Goal: Task Accomplishment & Management: Manage account settings

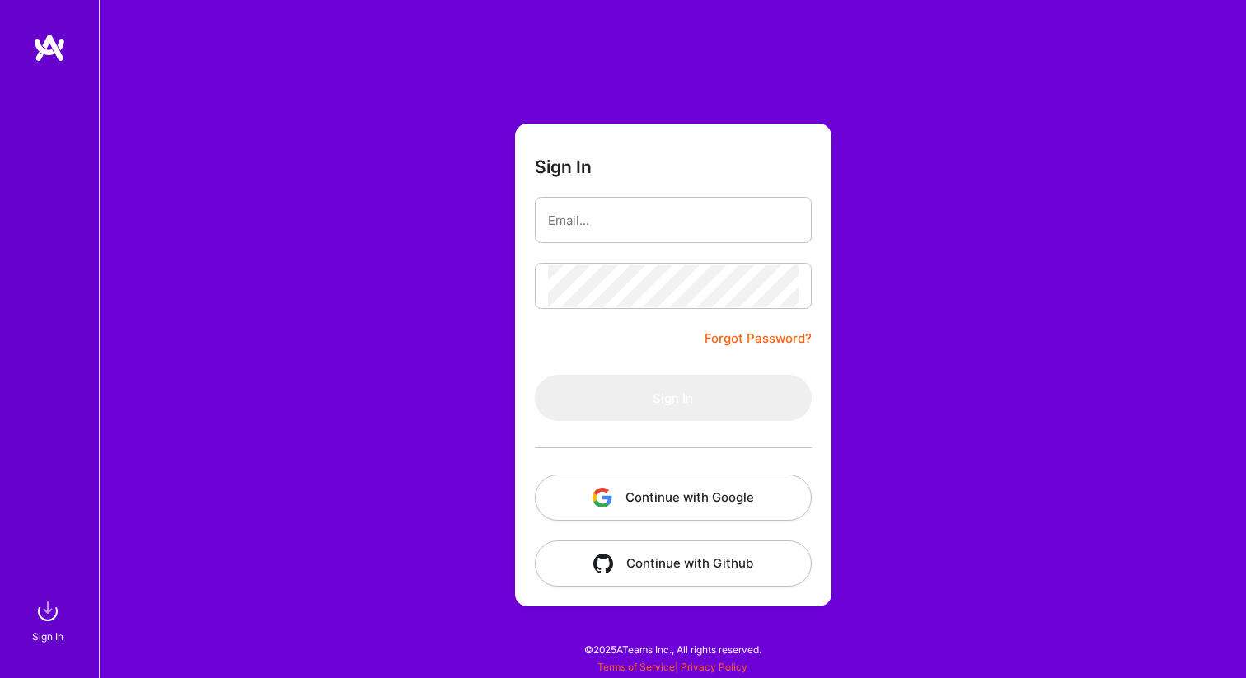
click at [658, 494] on button "Continue with Google" at bounding box center [673, 498] width 277 height 46
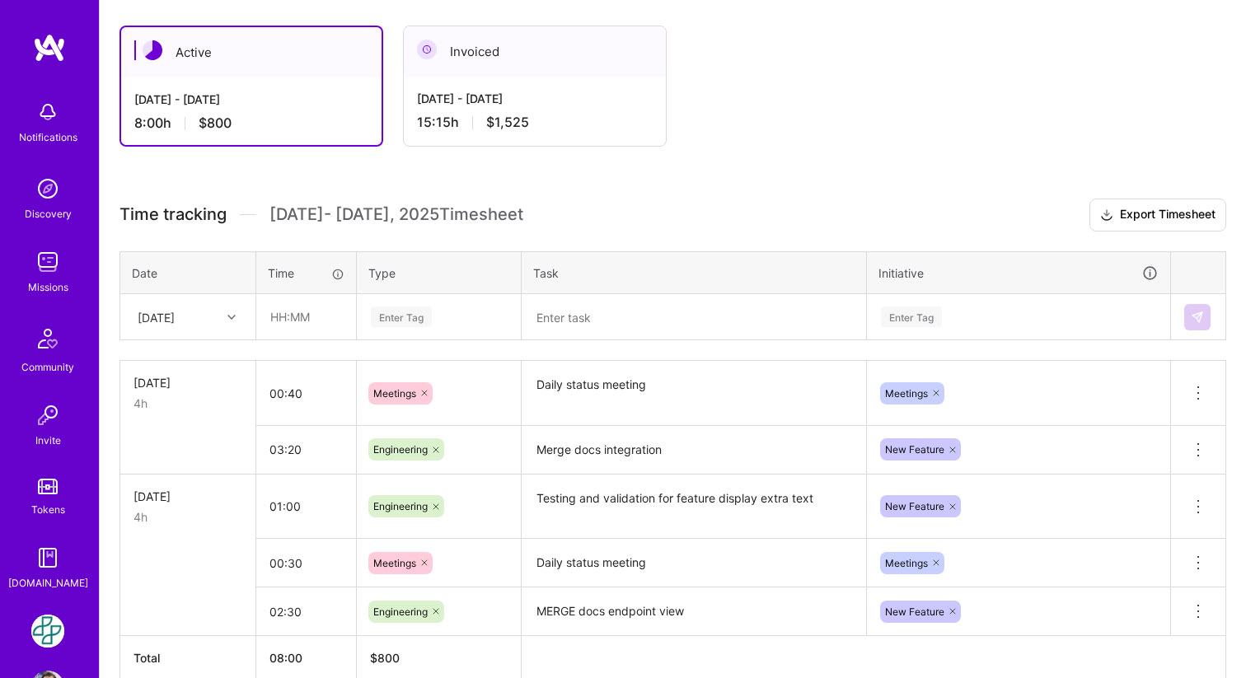
scroll to position [305, 0]
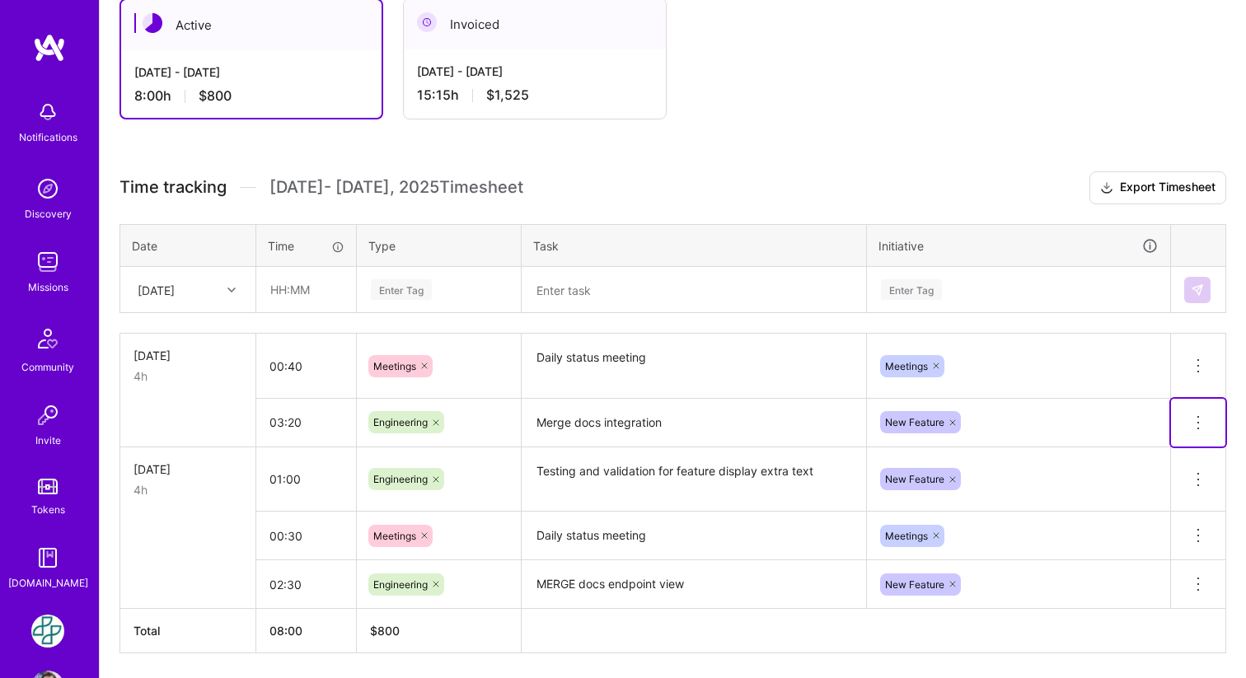
click at [1196, 424] on icon at bounding box center [1199, 423] width 20 height 20
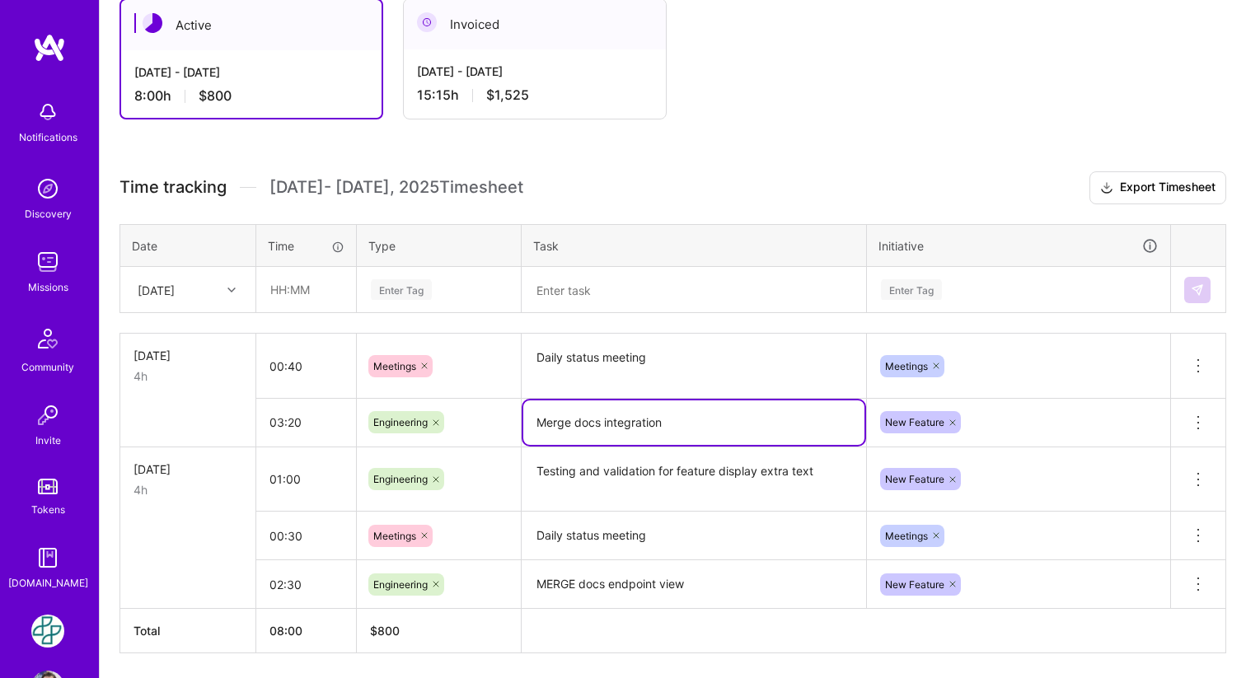
click at [681, 422] on textarea "Merge docs integration" at bounding box center [693, 423] width 341 height 45
click at [949, 143] on div "Active [DATE] - [DATE] 8:00 h $800 Invoiced [DATE] - [DATE] 15:15 h $1,525 Time…" at bounding box center [673, 357] width 1147 height 756
click at [794, 429] on textarea "Merge docs integration analysis, and design" at bounding box center [693, 424] width 341 height 46
type textarea "Merge docs integration analysis, and research"
click at [715, 588] on textarea "MERGE docs endpoint view" at bounding box center [693, 584] width 341 height 45
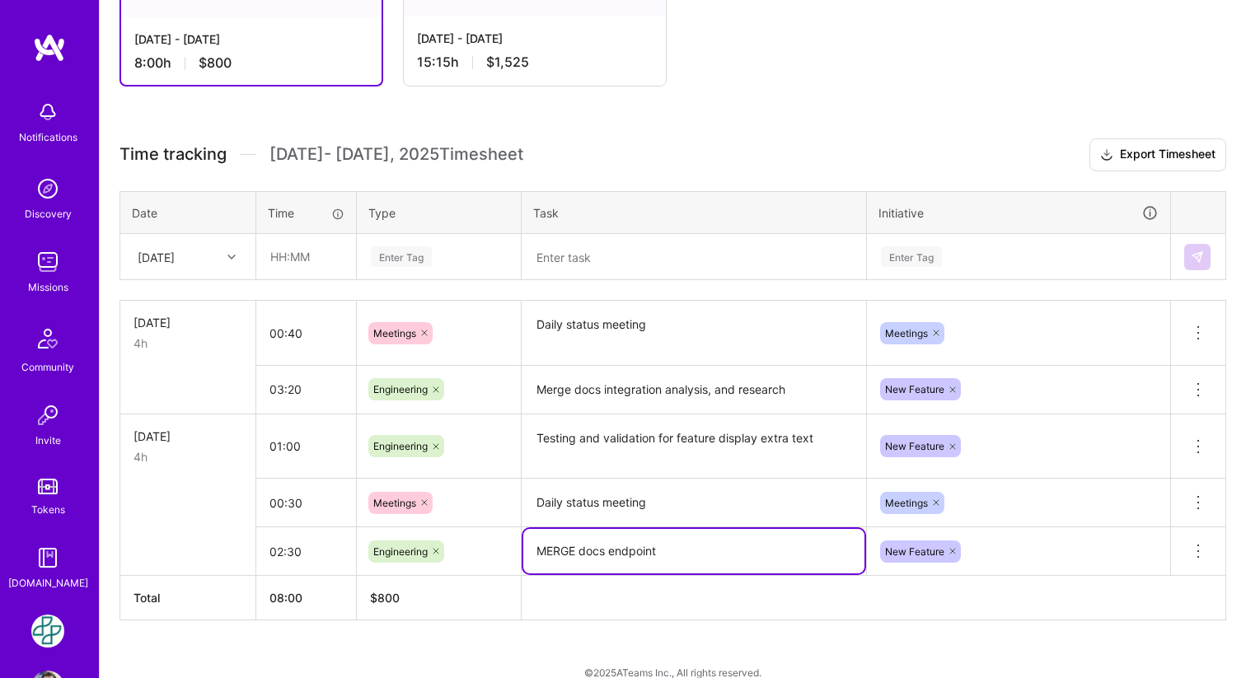
scroll to position [360, 0]
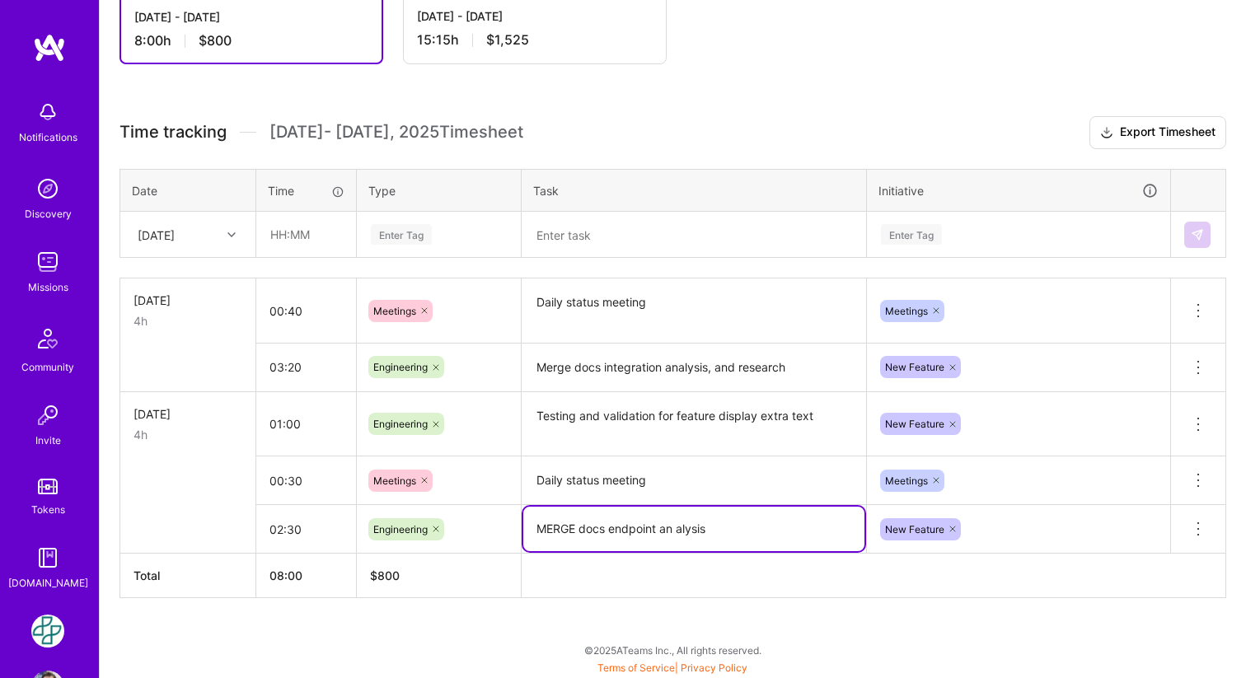
click at [737, 367] on textarea "Merge docs integration analysis, and research" at bounding box center [693, 368] width 341 height 46
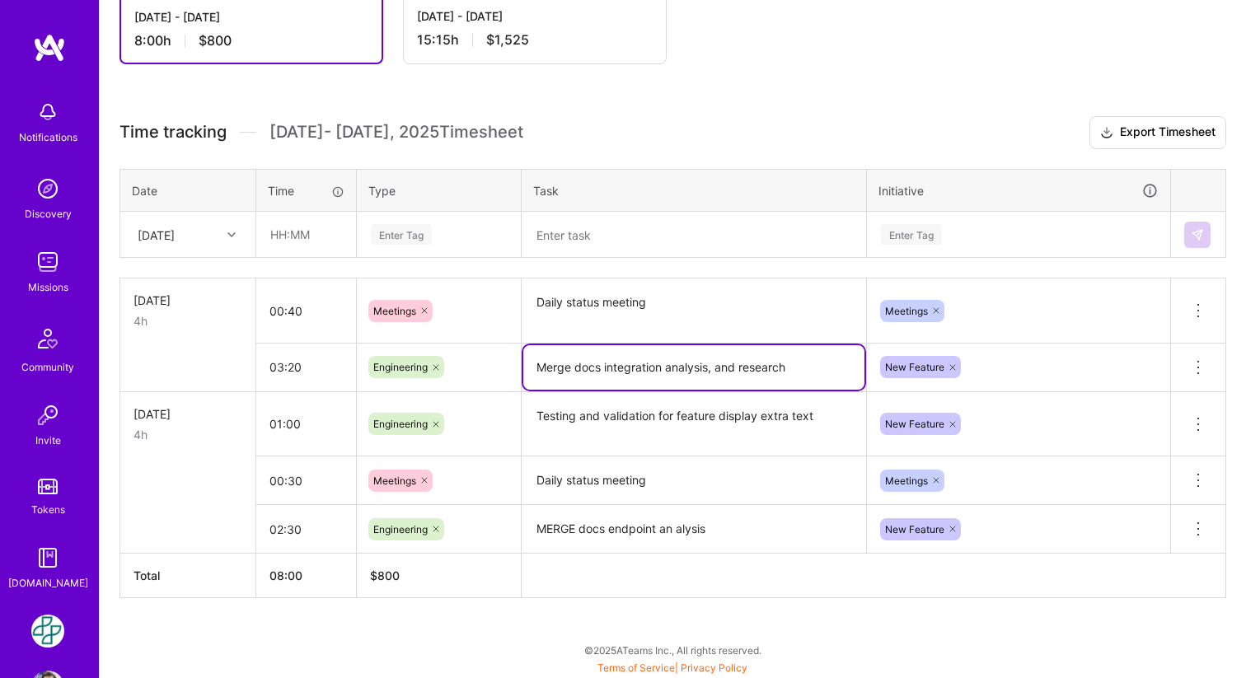
click at [682, 531] on textarea "MERGE docs endpoint an alysis" at bounding box center [693, 530] width 341 height 46
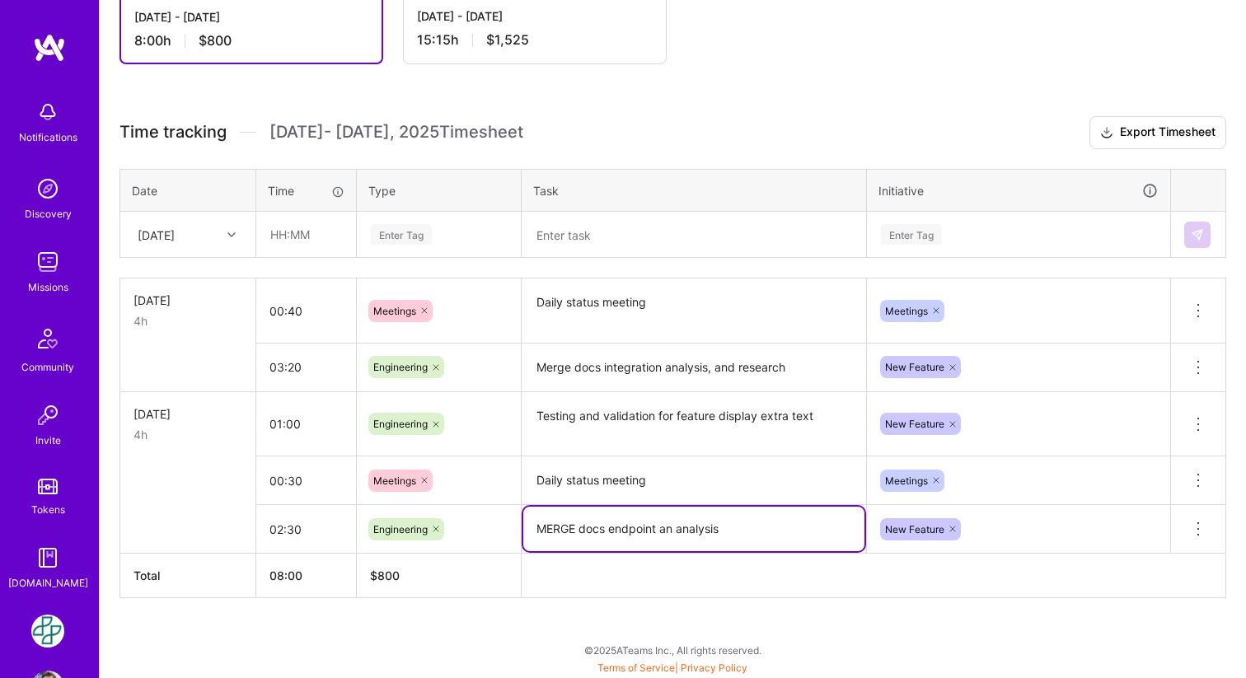
type textarea "MERGE docs endpoint an analysis"
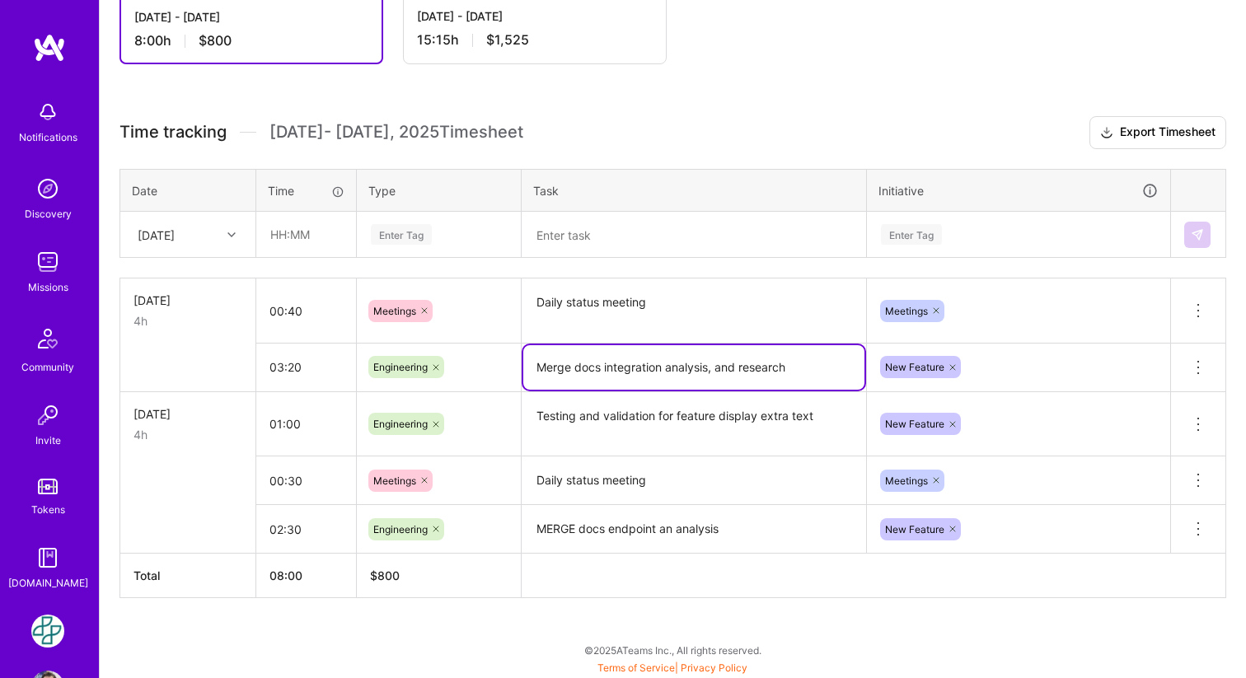
click at [739, 367] on textarea "Merge docs integration analysis, and research" at bounding box center [693, 367] width 341 height 45
type textarea "Merge docs integration design and scope definition"
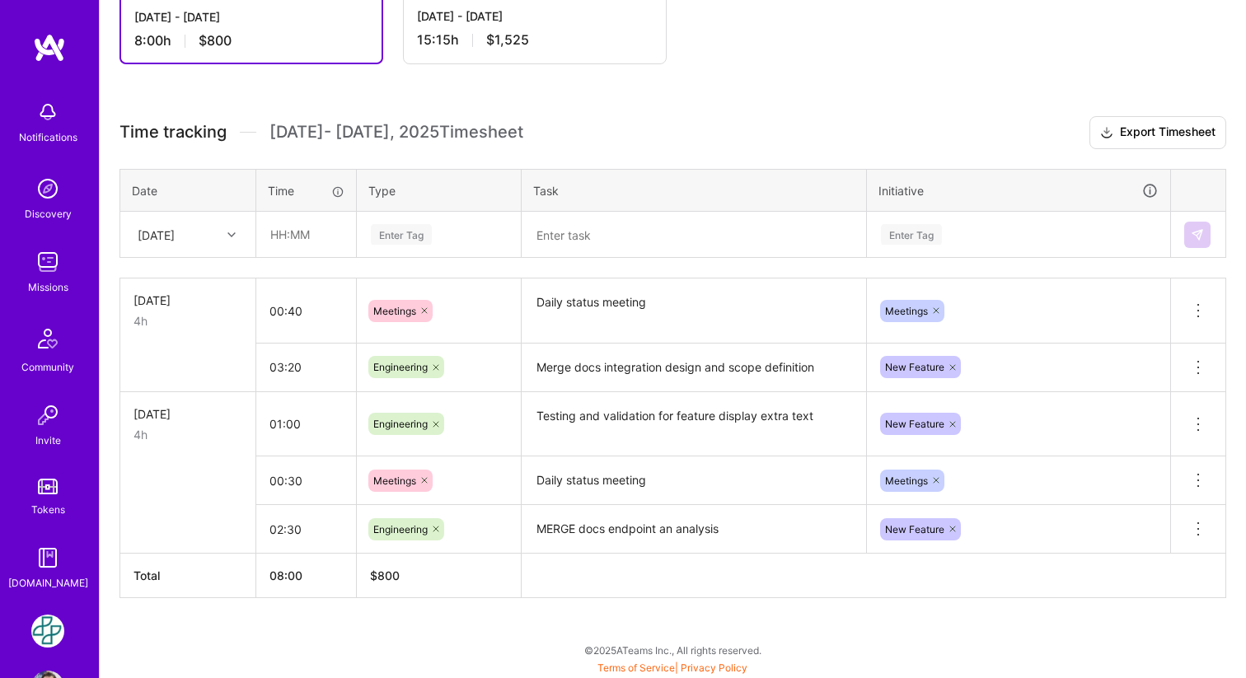
click at [725, 116] on h3 "Time tracking [DATE] - [DATE] Timesheet Export Timesheet" at bounding box center [673, 132] width 1107 height 33
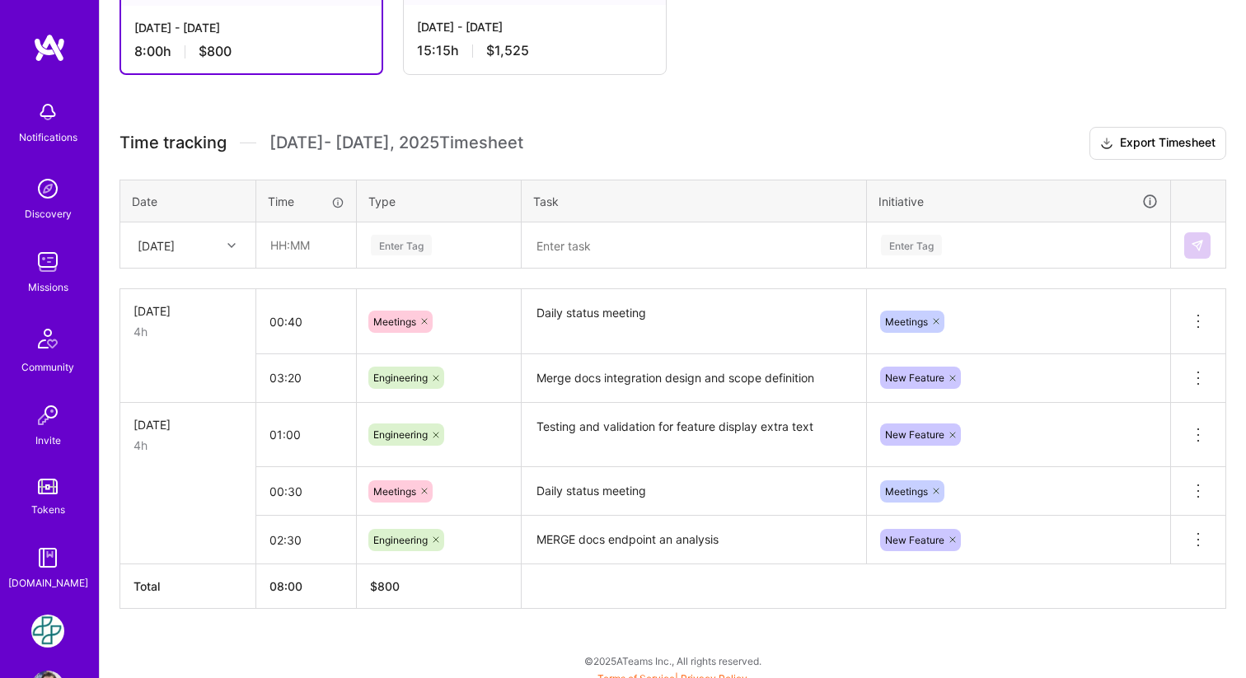
scroll to position [357, 0]
